Goal: Information Seeking & Learning: Learn about a topic

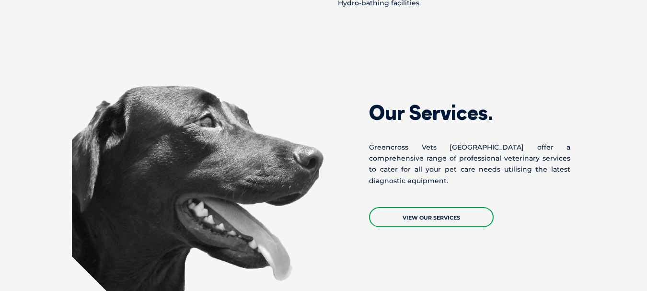
scroll to position [1008, 0]
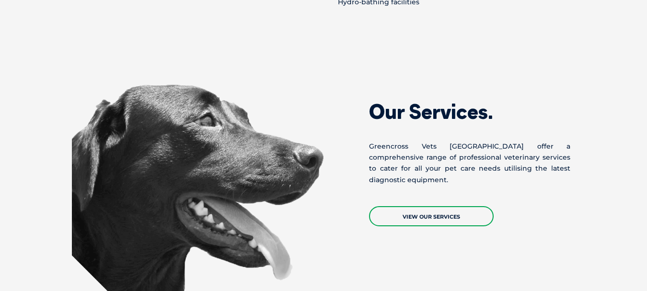
click at [469, 206] on link "View Our Services" at bounding box center [431, 216] width 125 height 20
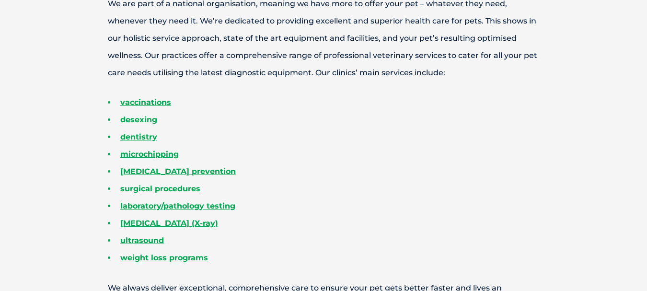
scroll to position [345, 0]
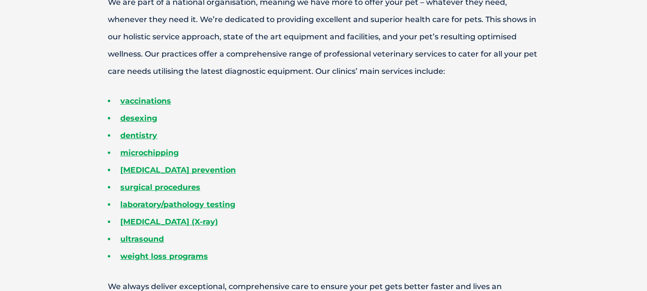
click at [132, 118] on link "desexing" at bounding box center [138, 118] width 37 height 9
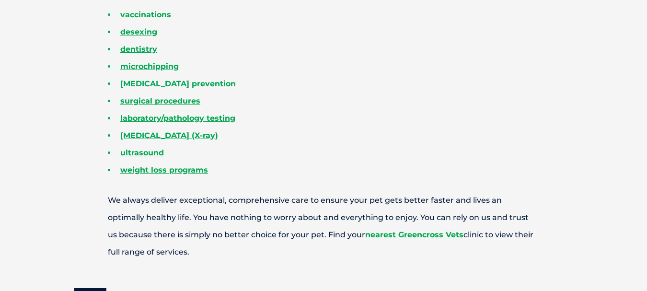
scroll to position [432, 0]
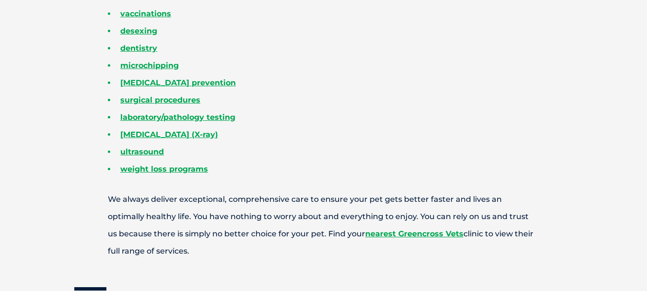
click at [365, 233] on link "nearest Greencross Vets" at bounding box center [414, 233] width 98 height 9
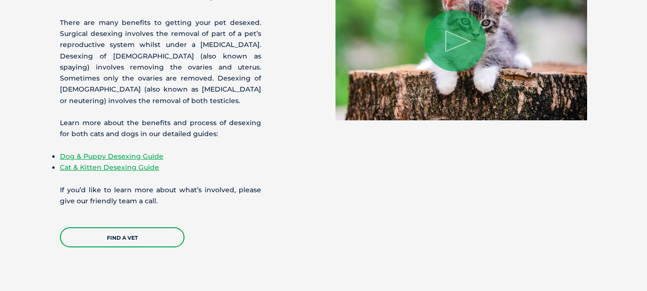
scroll to position [766, 0]
click at [109, 154] on link "Dog & Puppy Desexing Guide" at bounding box center [112, 156] width 104 height 9
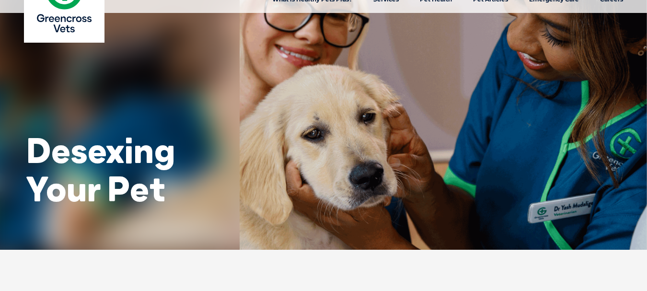
scroll to position [0, 0]
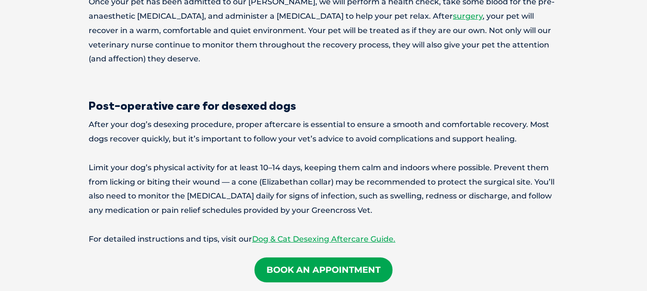
scroll to position [1596, 0]
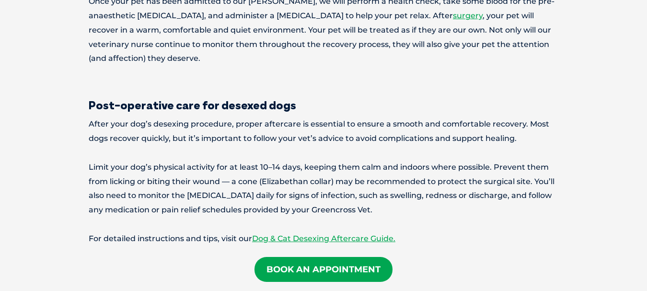
click at [312, 234] on link "Dog & Cat Desexing Aftercare Guide." at bounding box center [323, 238] width 143 height 9
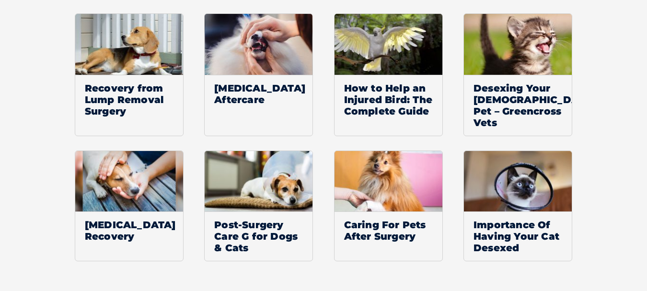
scroll to position [1398, 0]
click at [515, 116] on span "Desexing Your [DEMOGRAPHIC_DATA] Pet – Greencross Vets" at bounding box center [518, 105] width 108 height 61
click at [492, 95] on span "Desexing Your Female Pet – Greencross Vets" at bounding box center [518, 105] width 108 height 61
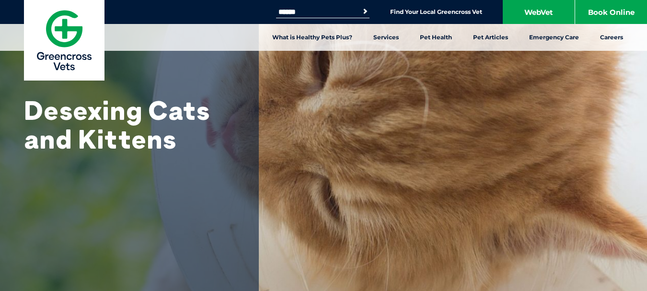
scroll to position [11, 0]
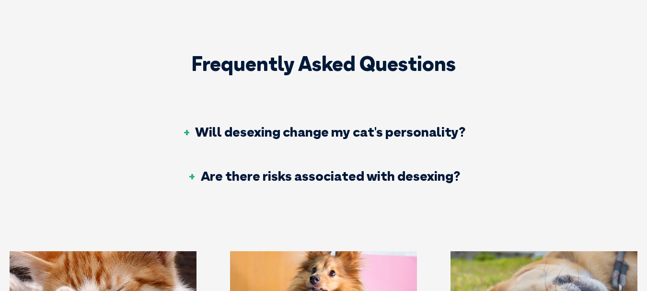
scroll to position [1529, 0]
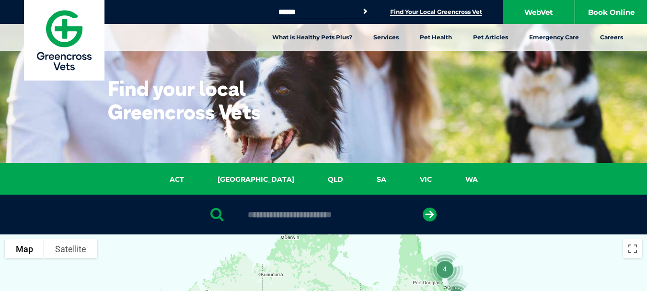
click at [307, 219] on input "text" at bounding box center [323, 215] width 161 height 10
type input "**********"
click at [423, 208] on button "submit" at bounding box center [430, 215] width 14 height 14
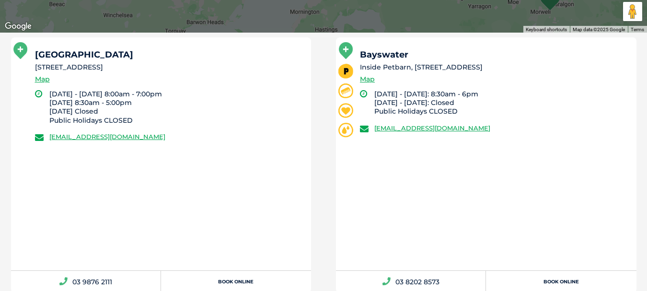
scroll to position [582, 0]
